Goal: Information Seeking & Learning: Learn about a topic

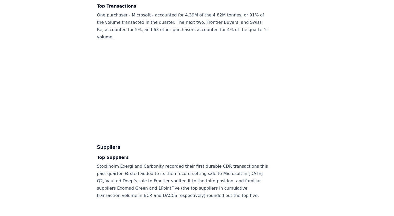
scroll to position [876, 0]
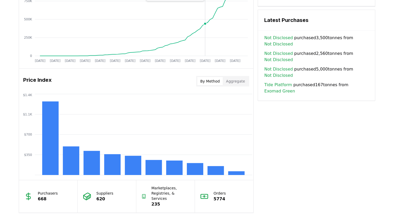
scroll to position [406, 0]
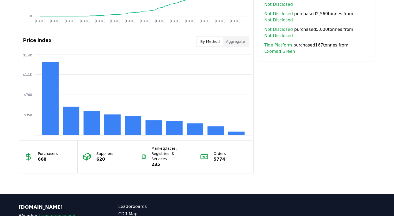
click at [43, 157] on p "668" at bounding box center [48, 159] width 20 height 6
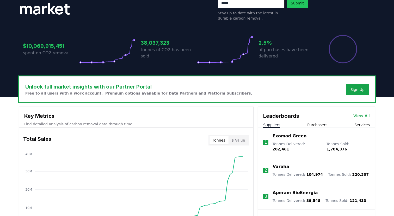
scroll to position [116, 0]
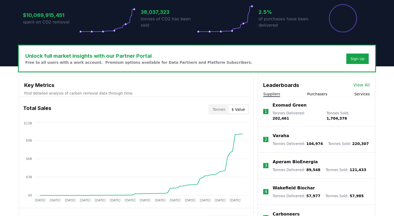
click at [237, 111] on button "$ Value" at bounding box center [239, 109] width 20 height 8
click at [213, 108] on button "Tonnes" at bounding box center [219, 109] width 19 height 8
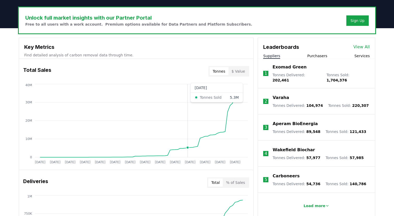
scroll to position [147, 0]
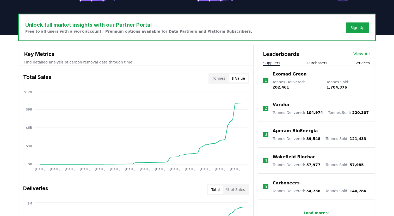
click at [243, 78] on button "$ Value" at bounding box center [239, 78] width 20 height 8
click at [220, 80] on button "Tonnes" at bounding box center [219, 78] width 19 height 8
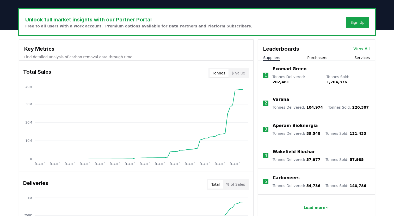
scroll to position [148, 0]
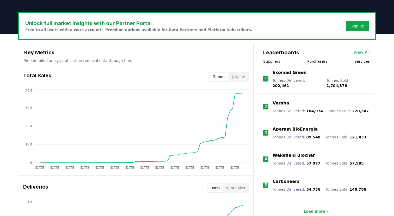
click at [235, 74] on button "$ Value" at bounding box center [239, 76] width 20 height 8
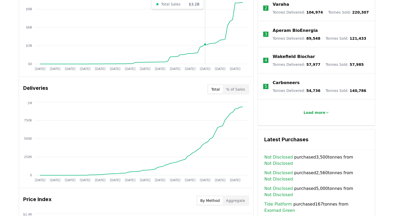
scroll to position [270, 0]
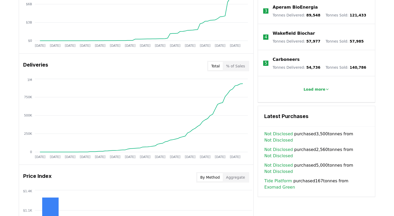
click at [232, 65] on button "% of Sales" at bounding box center [235, 66] width 25 height 8
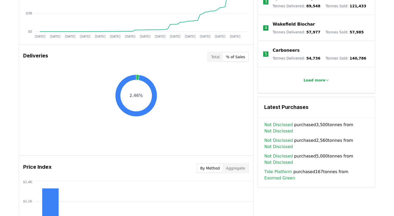
scroll to position [284, 0]
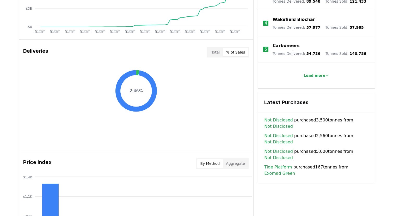
click at [220, 50] on button "Total" at bounding box center [215, 52] width 15 height 8
click at [230, 51] on button "% of Sales" at bounding box center [235, 52] width 25 height 8
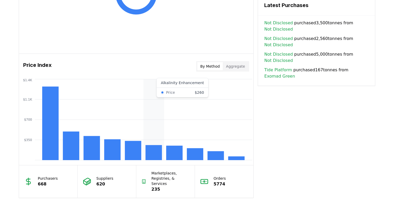
scroll to position [388, 0]
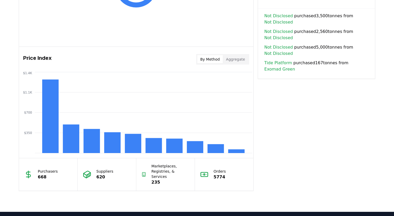
click at [148, 173] on div "Marketplaces, Registries, & Services 235" at bounding box center [165, 174] width 59 height 32
click at [160, 179] on p "235" at bounding box center [171, 182] width 38 height 6
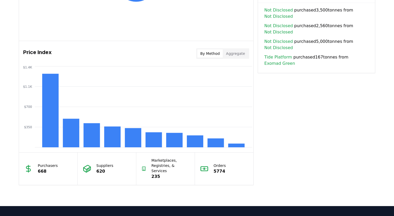
scroll to position [397, 0]
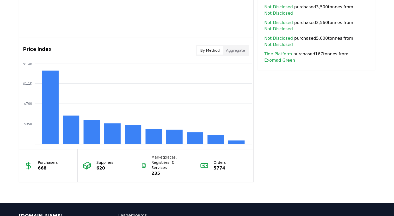
click at [171, 159] on p "Marketplaces, Registries, & Services" at bounding box center [171, 162] width 38 height 16
click at [233, 53] on button "Aggregate" at bounding box center [235, 50] width 25 height 8
